Goal: Task Accomplishment & Management: Manage account settings

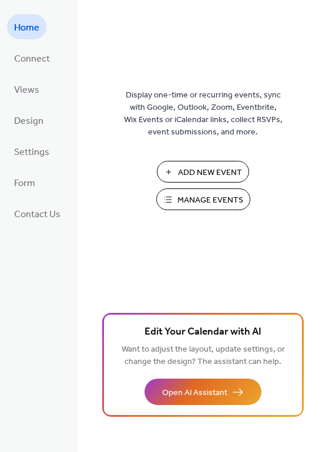
click at [217, 197] on span "Manage Events" at bounding box center [210, 200] width 66 height 12
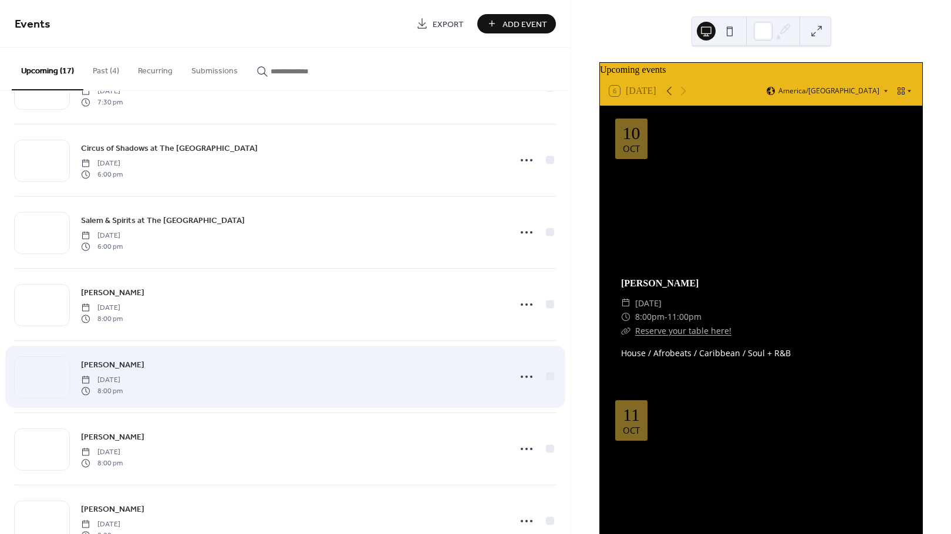
scroll to position [650, 0]
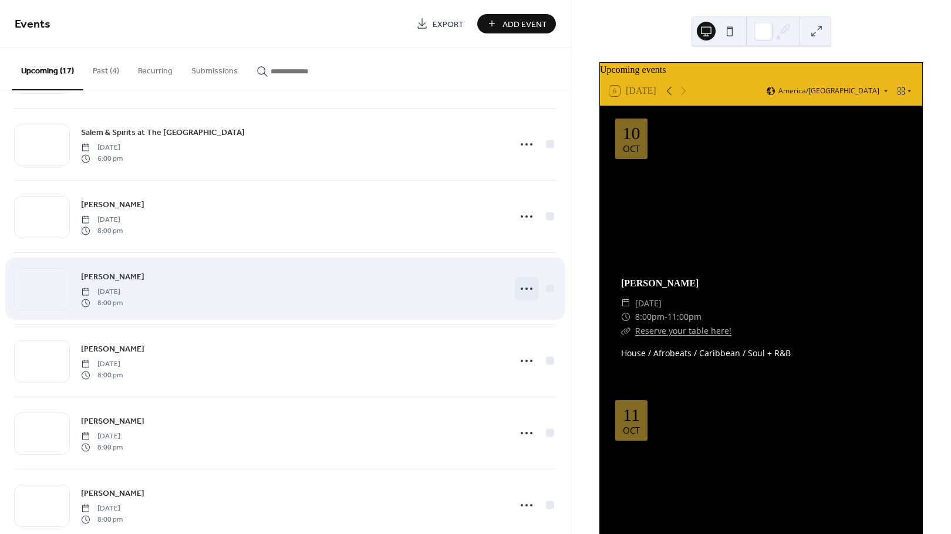
click at [520, 286] on icon at bounding box center [526, 288] width 19 height 19
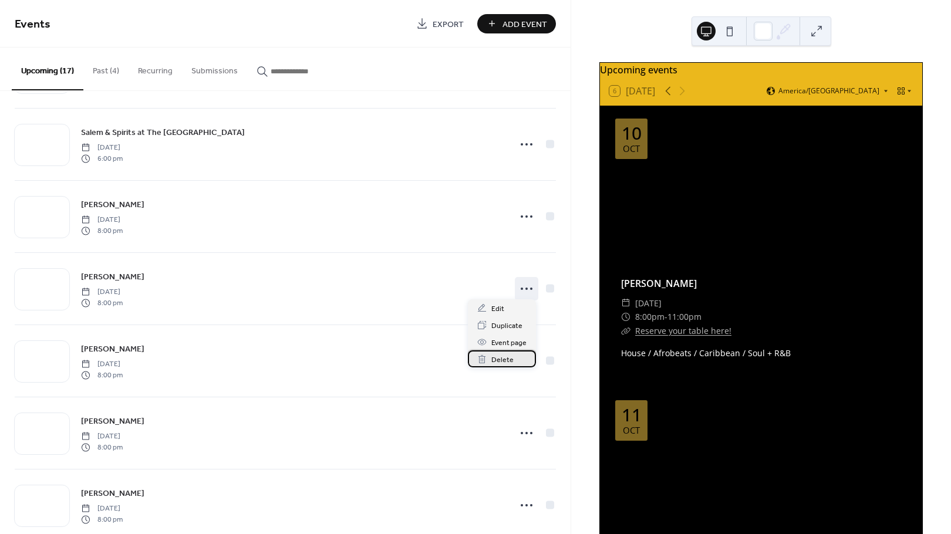
click at [508, 359] on span "Delete" at bounding box center [502, 360] width 22 height 12
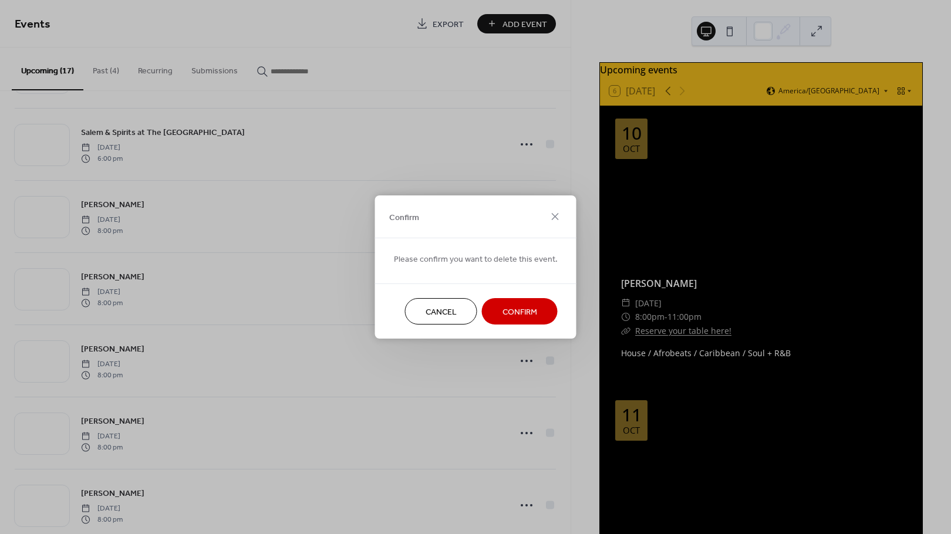
click at [517, 311] on span "Confirm" at bounding box center [520, 313] width 35 height 12
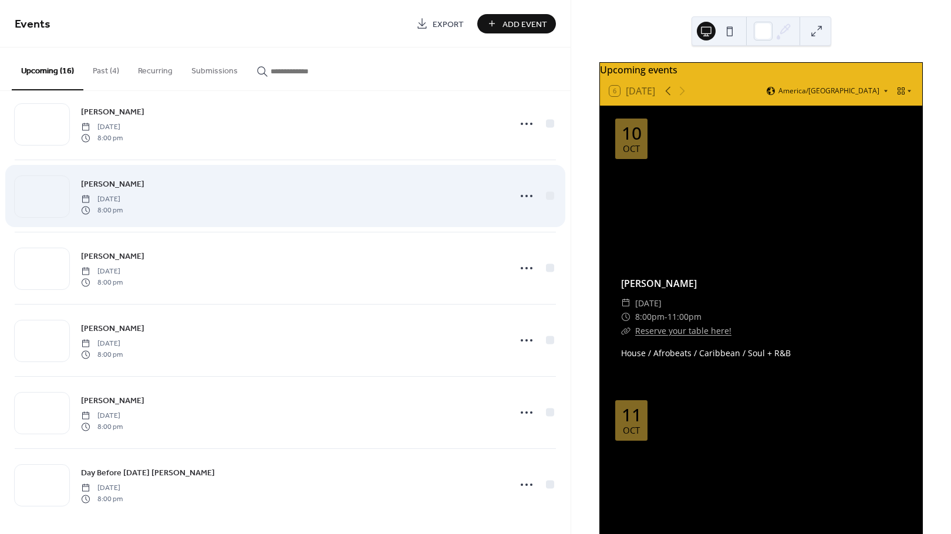
scroll to position [447, 0]
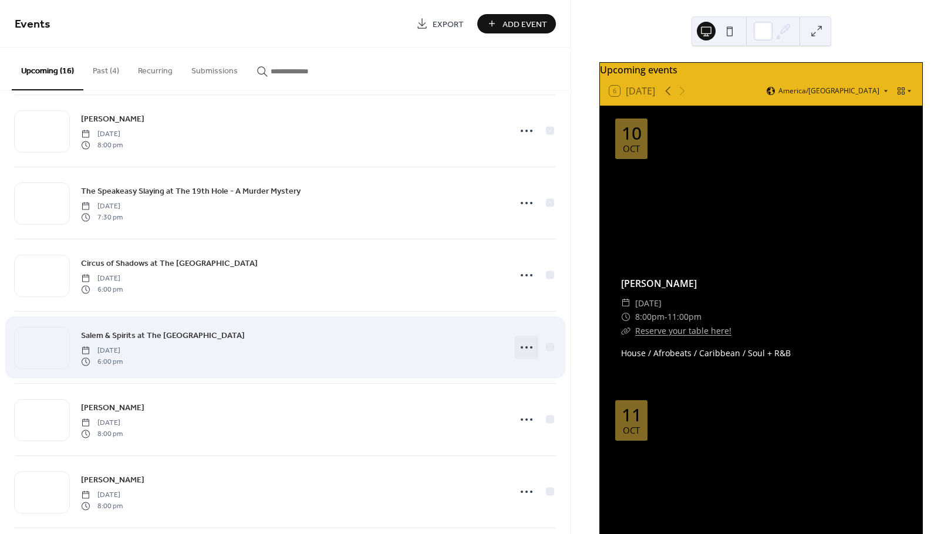
click at [518, 347] on icon at bounding box center [526, 347] width 19 height 19
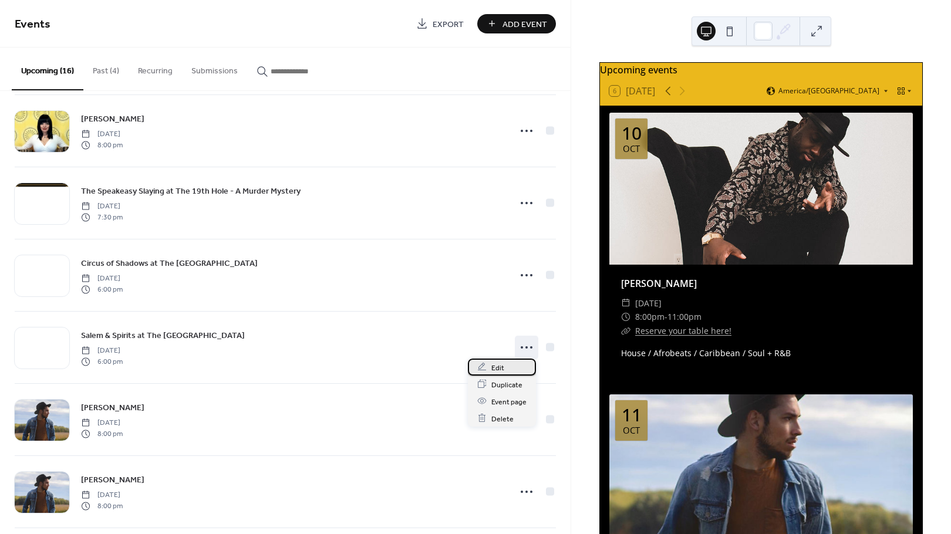
click at [500, 367] on span "Edit" at bounding box center [497, 368] width 13 height 12
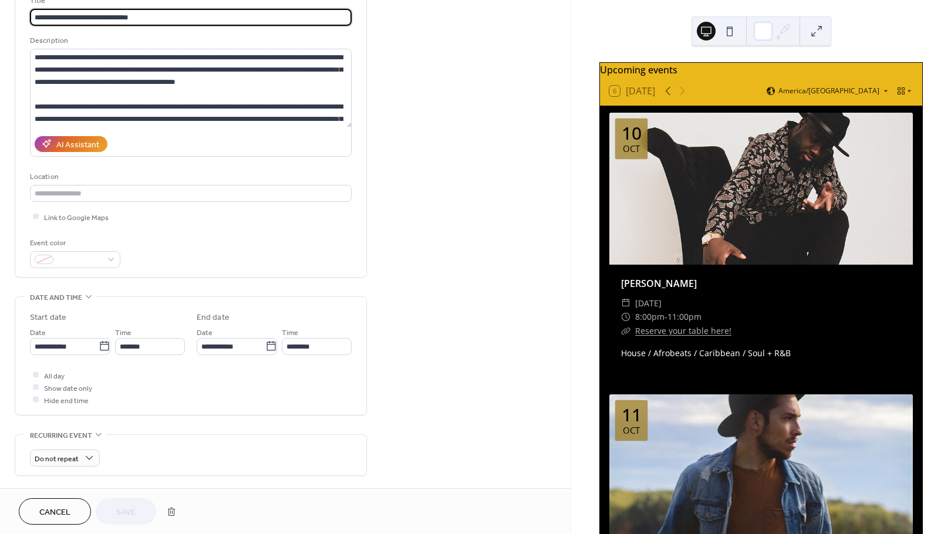
scroll to position [139, 0]
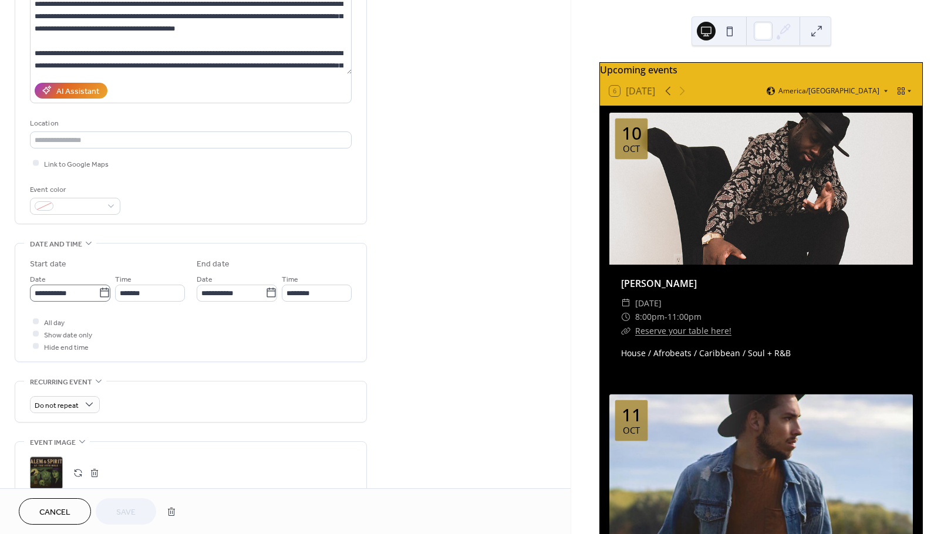
click at [99, 292] on icon at bounding box center [105, 293] width 12 height 12
click at [98, 292] on input "**********" at bounding box center [64, 293] width 69 height 17
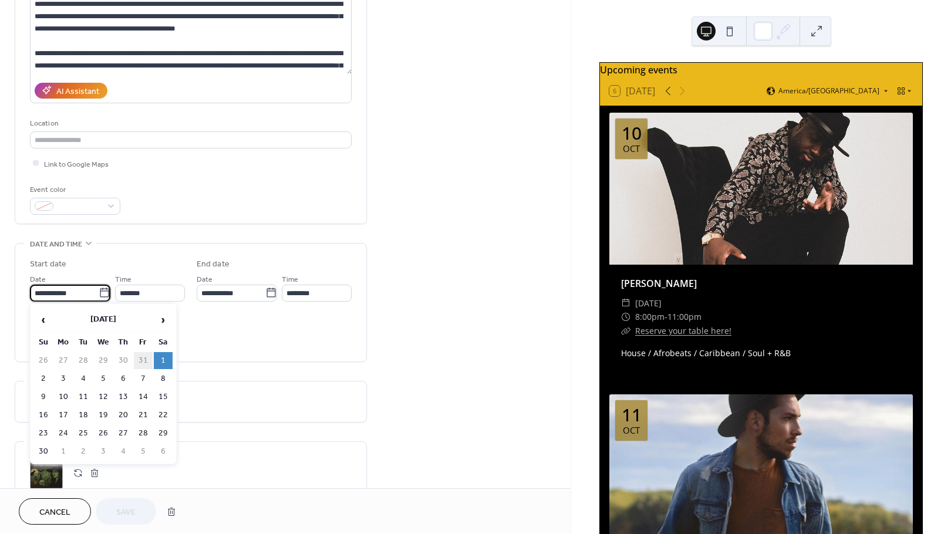
click at [141, 361] on td "31" at bounding box center [143, 360] width 19 height 17
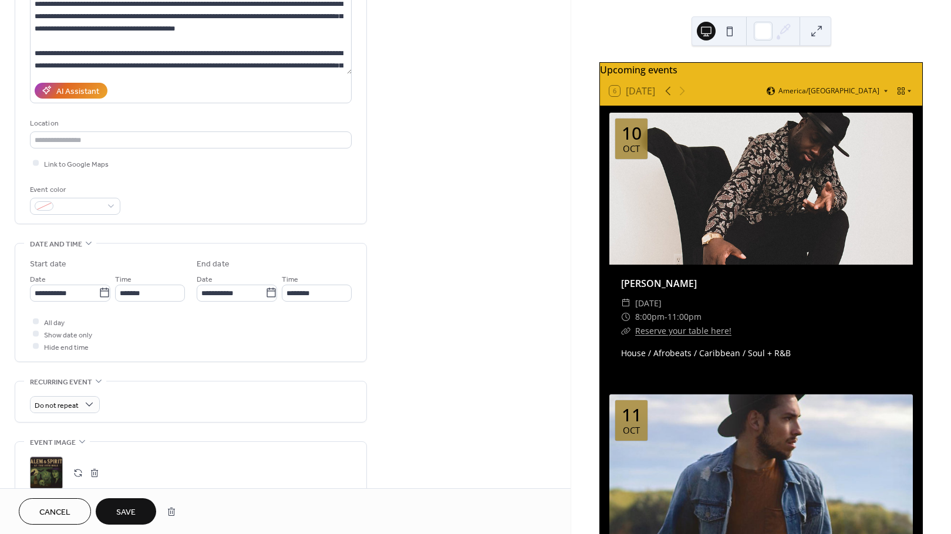
type input "**********"
click at [125, 513] on span "Save" at bounding box center [125, 513] width 19 height 12
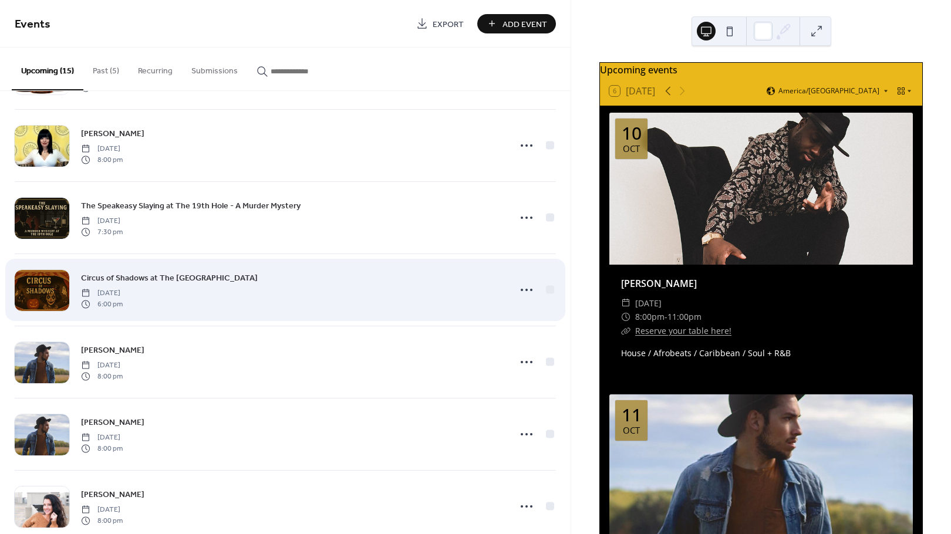
scroll to position [444, 0]
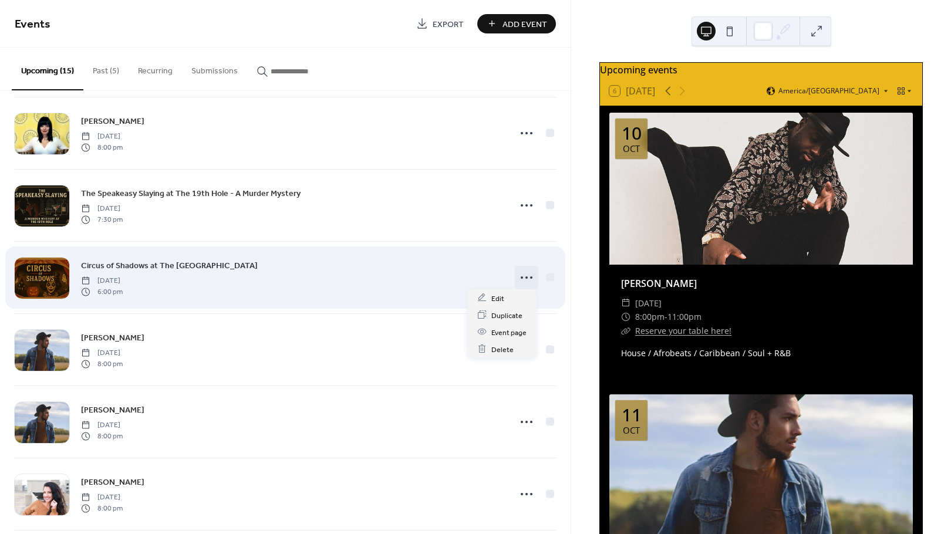
click at [526, 277] on circle at bounding box center [527, 278] width 2 height 2
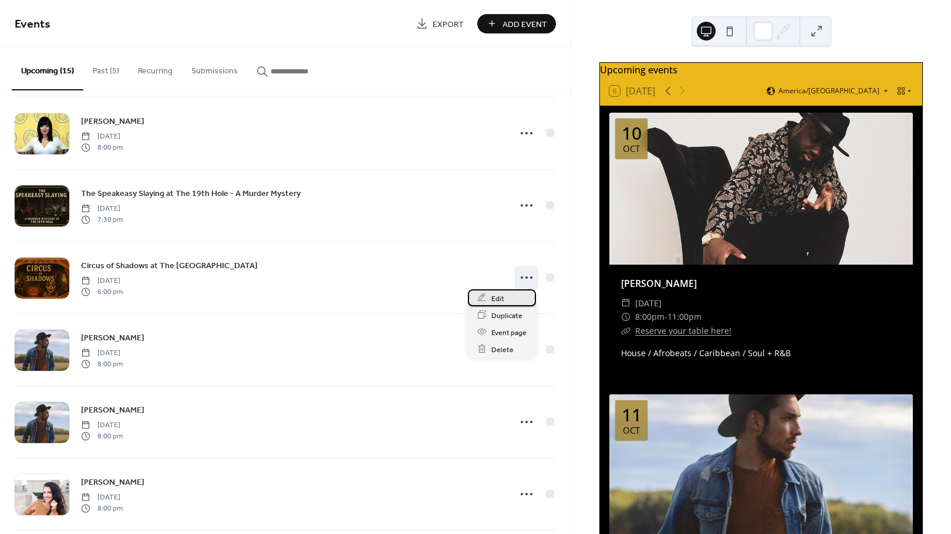
click at [497, 304] on span "Edit" at bounding box center [497, 298] width 13 height 12
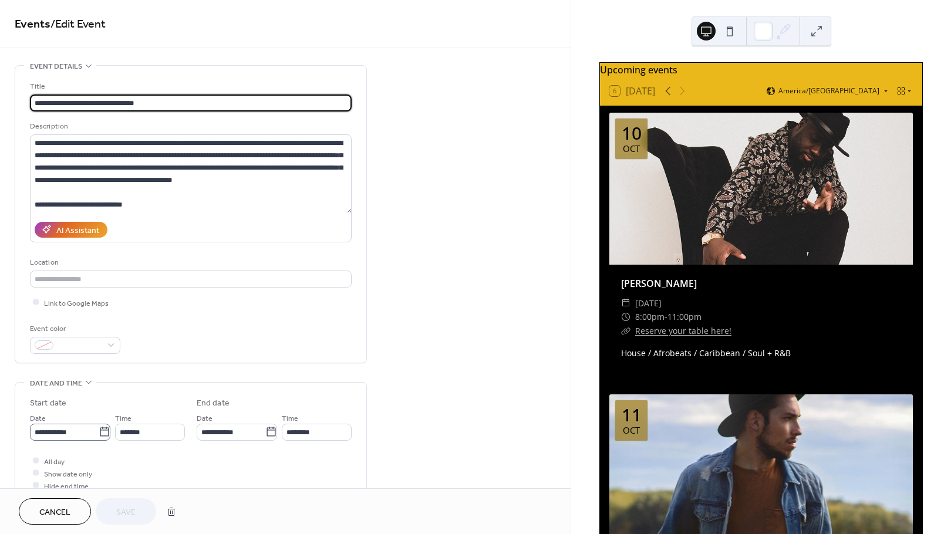
click at [100, 431] on icon at bounding box center [104, 431] width 9 height 9
click at [97, 431] on input "**********" at bounding box center [64, 432] width 69 height 17
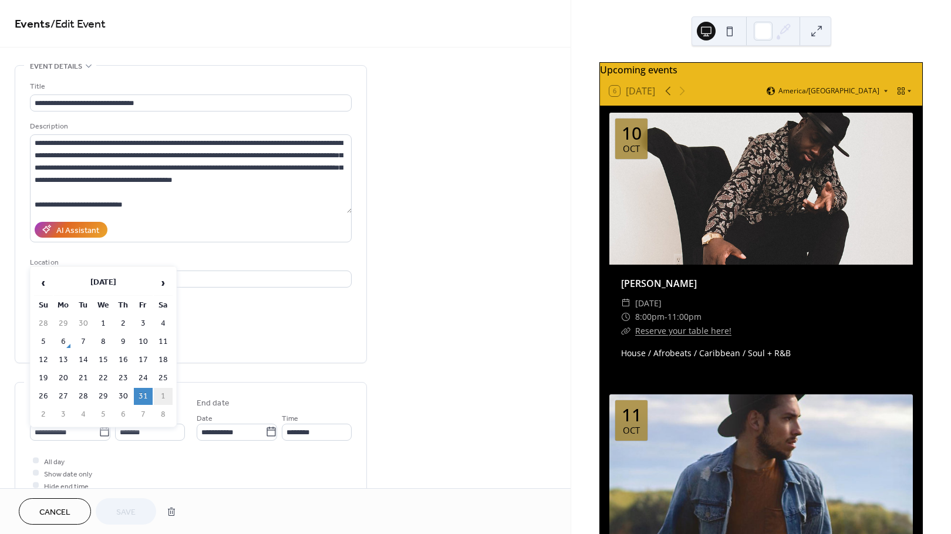
click at [166, 394] on td "1" at bounding box center [163, 396] width 19 height 17
type input "**********"
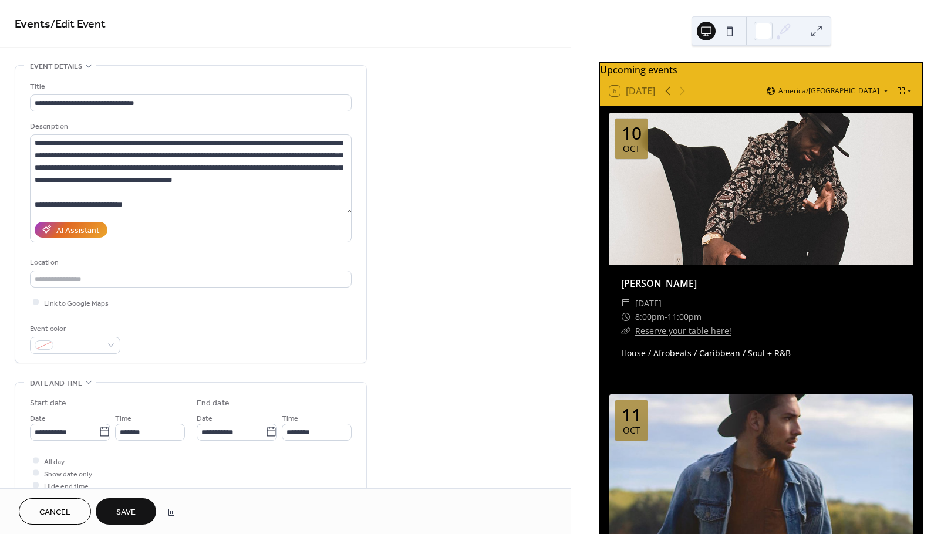
click at [137, 513] on button "Save" at bounding box center [126, 512] width 60 height 26
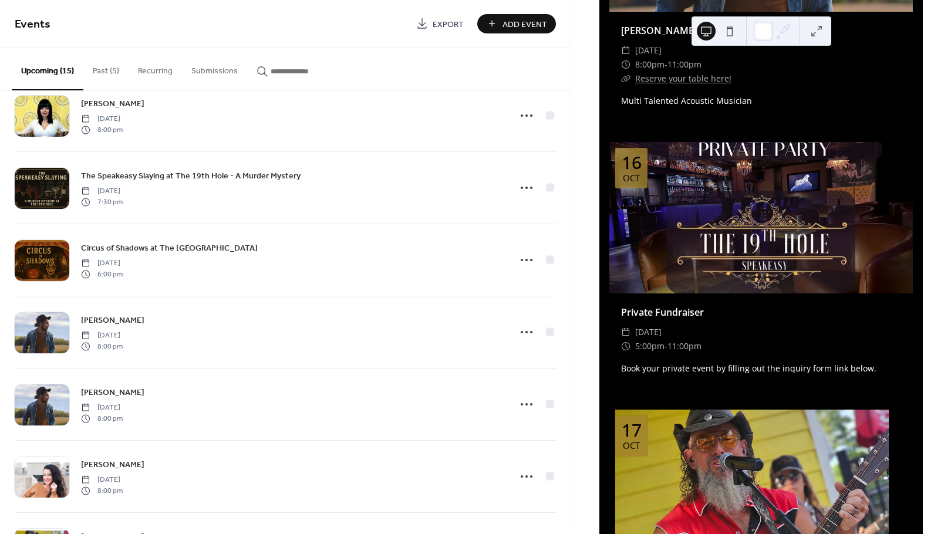
scroll to position [2829, 0]
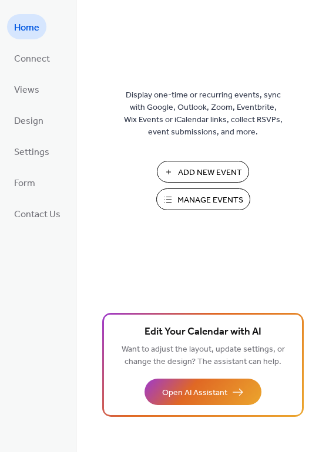
click at [220, 201] on span "Manage Events" at bounding box center [210, 200] width 66 height 12
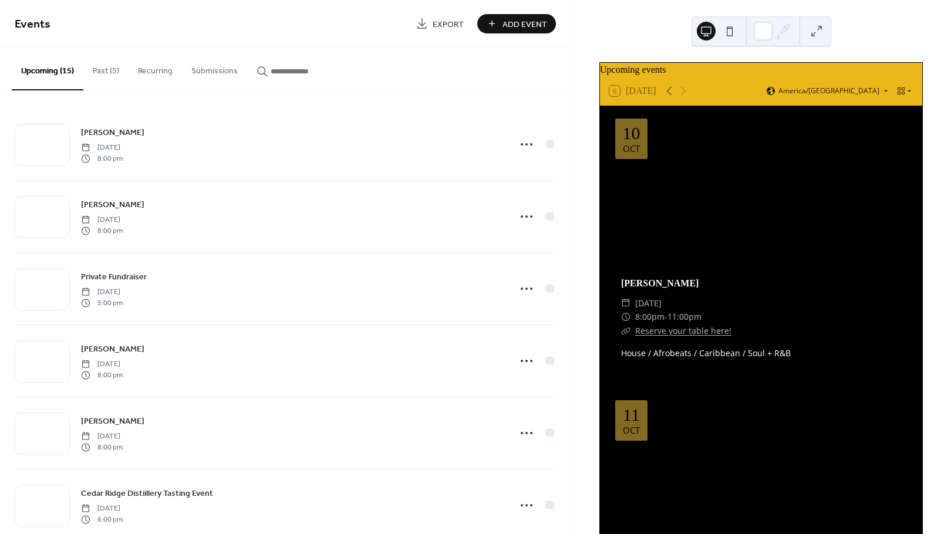
click at [102, 72] on button "Past (5)" at bounding box center [105, 69] width 45 height 42
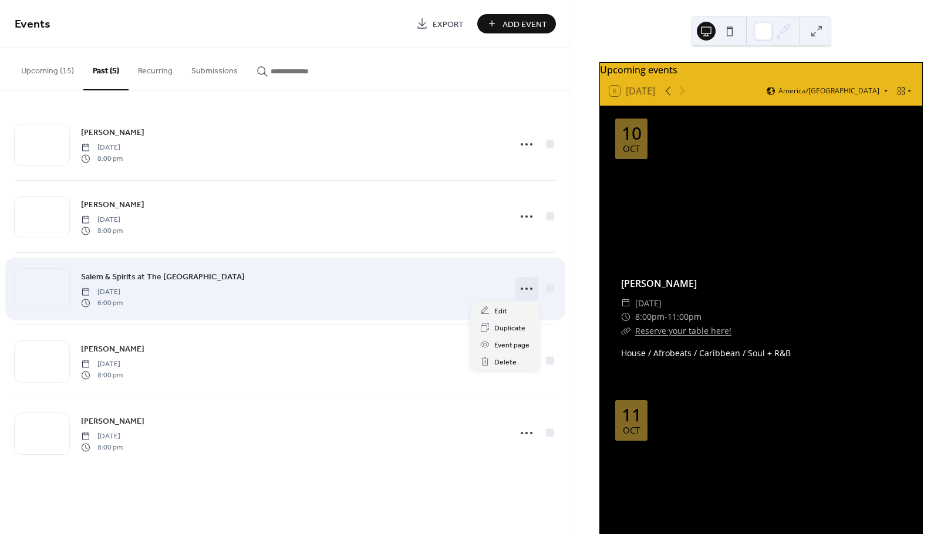
click at [523, 288] on circle at bounding box center [522, 289] width 2 height 2
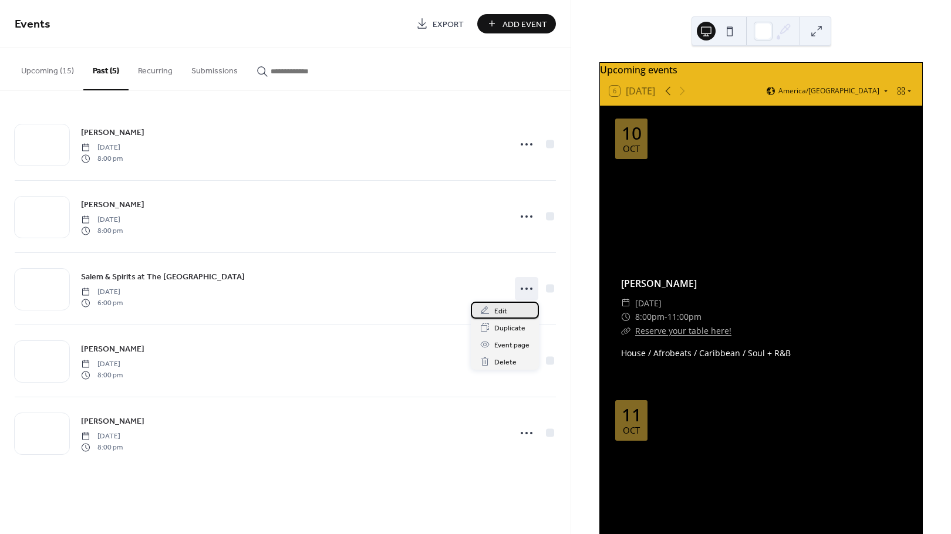
click at [507, 314] on div "Edit" at bounding box center [505, 310] width 68 height 17
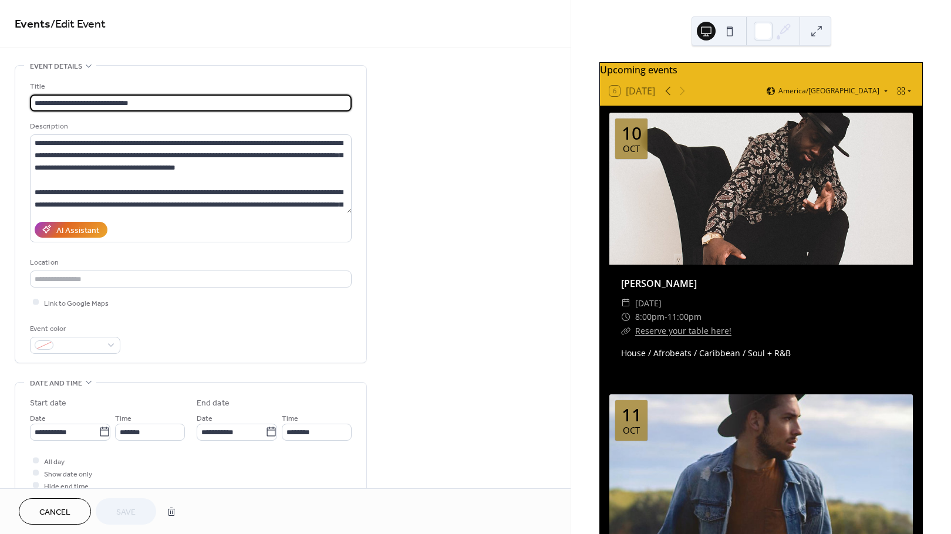
scroll to position [42, 0]
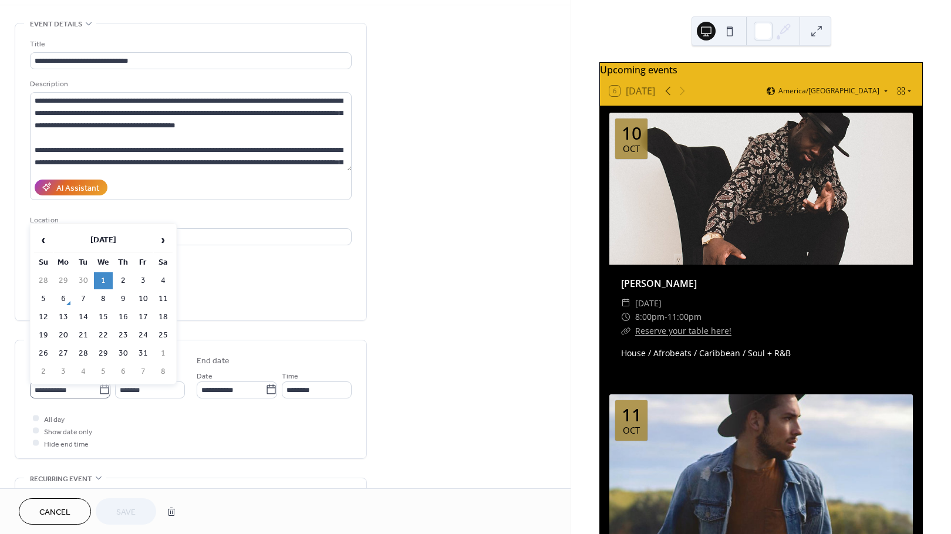
click at [103, 390] on icon at bounding box center [105, 390] width 12 height 12
click at [99, 390] on input "**********" at bounding box center [64, 390] width 69 height 17
click at [146, 349] on td "31" at bounding box center [143, 353] width 19 height 17
type input "**********"
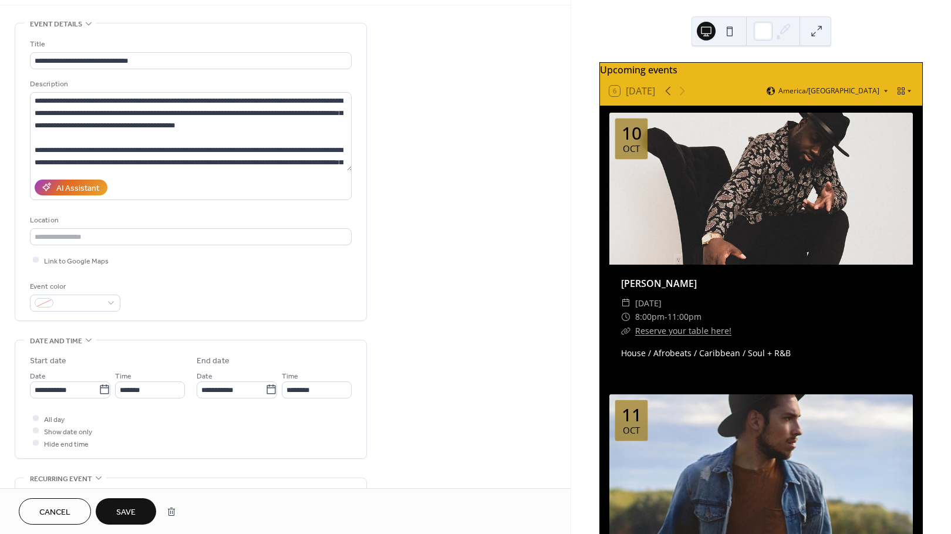
click at [133, 513] on span "Save" at bounding box center [125, 513] width 19 height 12
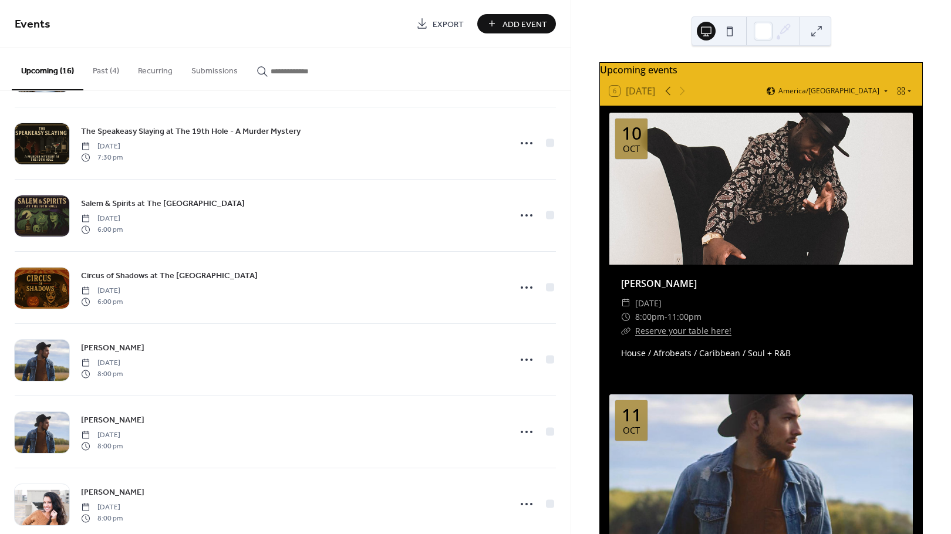
scroll to position [743, 0]
